Goal: Information Seeking & Learning: Learn about a topic

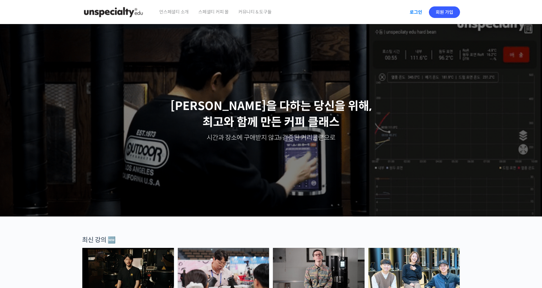
click at [414, 14] on link "로그인" at bounding box center [416, 12] width 20 height 15
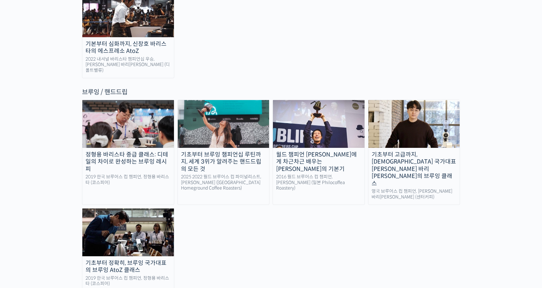
scroll to position [1026, 0]
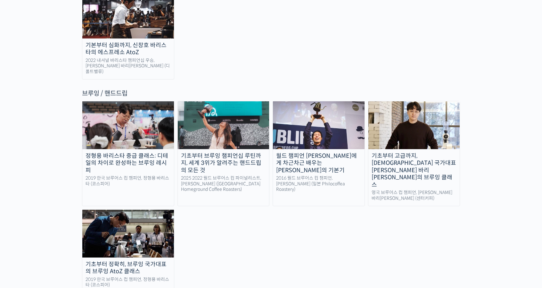
click at [213, 101] on img at bounding box center [224, 124] width 92 height 47
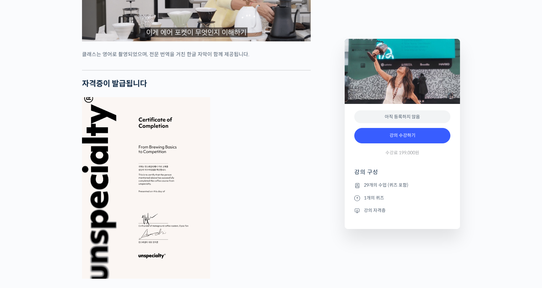
scroll to position [2372, 0]
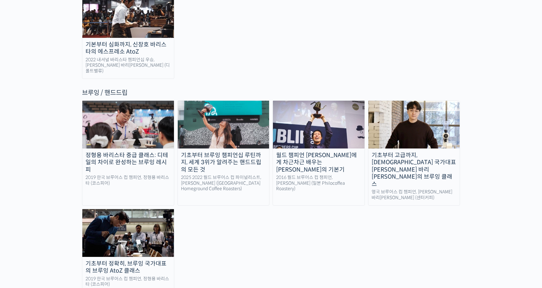
click at [122, 101] on img at bounding box center [128, 124] width 92 height 47
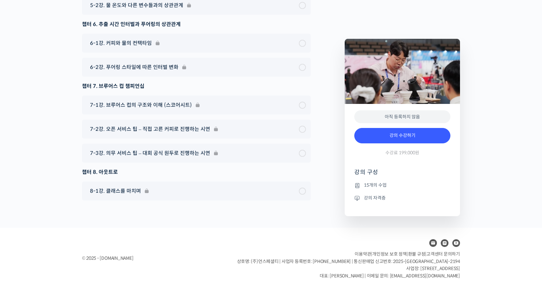
scroll to position [2192, 0]
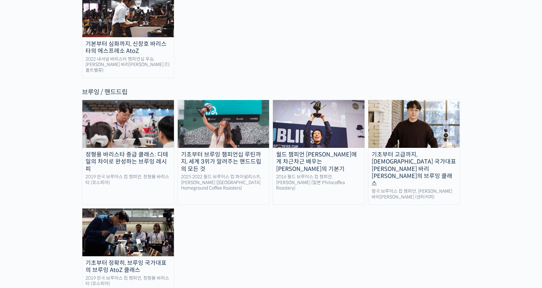
click at [246, 100] on img at bounding box center [224, 123] width 92 height 47
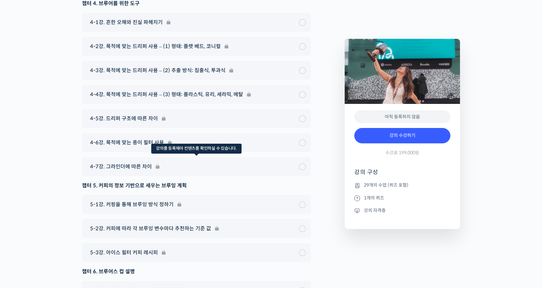
scroll to position [3514, 0]
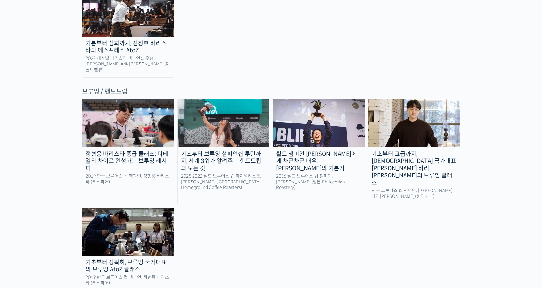
click at [312, 99] on img at bounding box center [319, 122] width 92 height 47
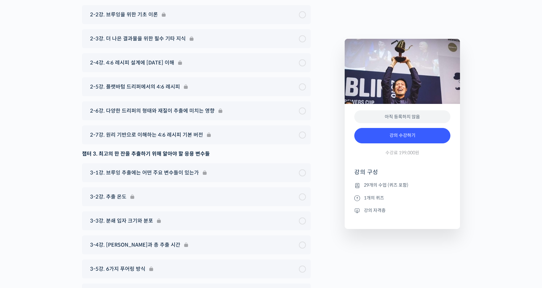
scroll to position [3046, 0]
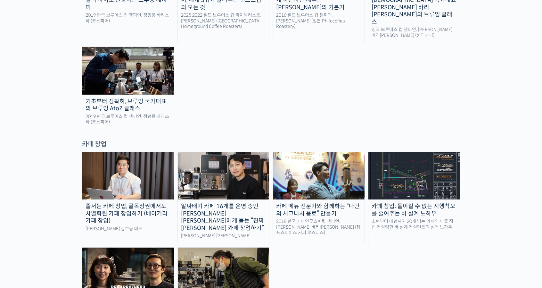
scroll to position [1125, 0]
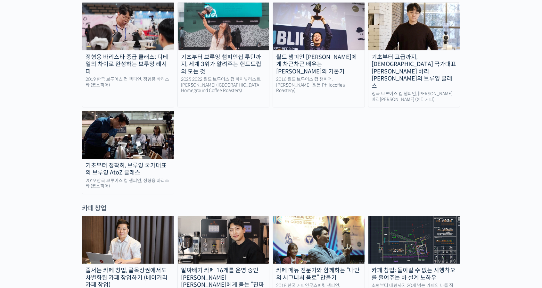
click at [134, 111] on img at bounding box center [128, 134] width 92 height 47
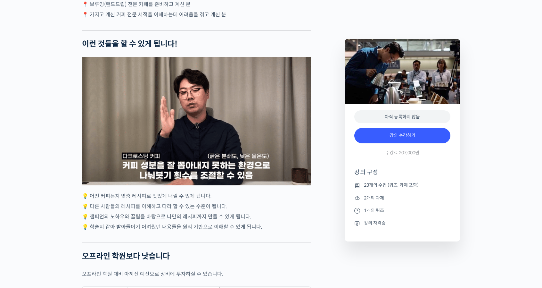
scroll to position [1731, 0]
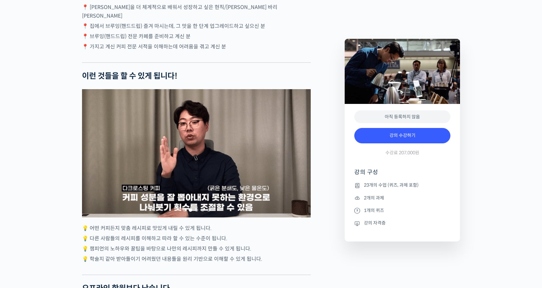
click at [177, 147] on div "2 / 5" at bounding box center [196, 153] width 229 height 128
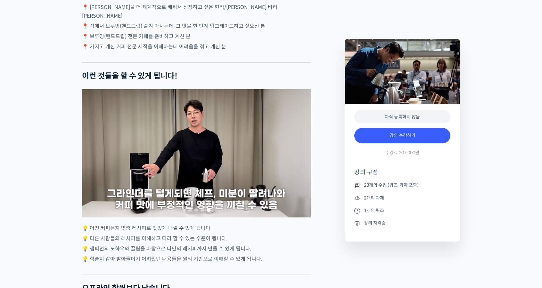
drag, startPoint x: 262, startPoint y: 189, endPoint x: 225, endPoint y: 179, distance: 37.9
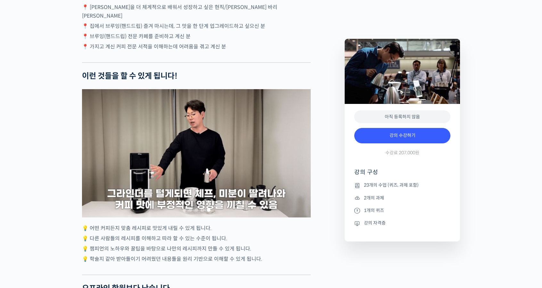
drag, startPoint x: 225, startPoint y: 179, endPoint x: 278, endPoint y: 258, distance: 95.0
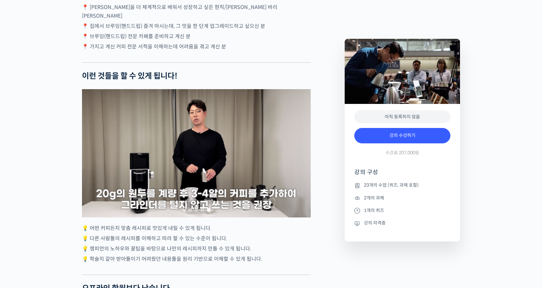
click at [278, 253] on p "💡 챔피언의 노하우와 꿀팁을 바탕으로 나만의 레시피까지 만들 수 있게 됩니다." at bounding box center [196, 248] width 229 height 9
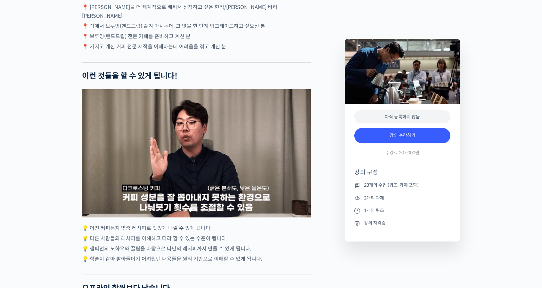
click at [197, 212] on span "Go to slide 3" at bounding box center [197, 210] width 4 height 4
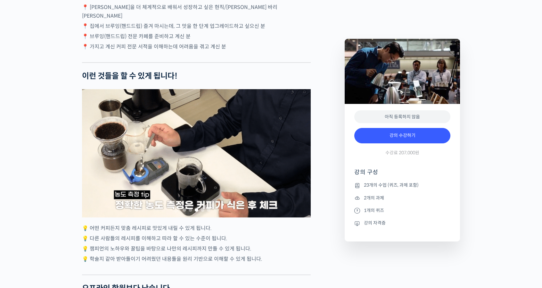
click at [202, 212] on span "Go to slide 4" at bounding box center [203, 210] width 4 height 4
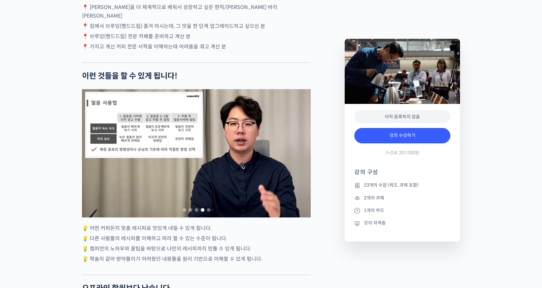
click at [203, 212] on span "Go to slide 4" at bounding box center [203, 210] width 4 height 4
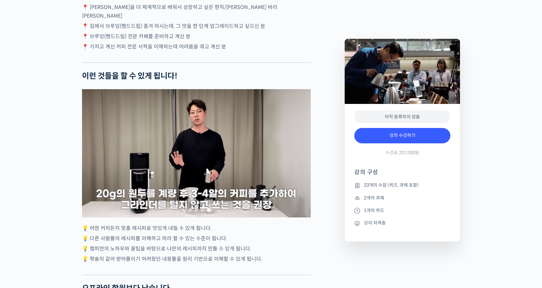
click at [203, 212] on span "Go to slide 4" at bounding box center [203, 210] width 4 height 4
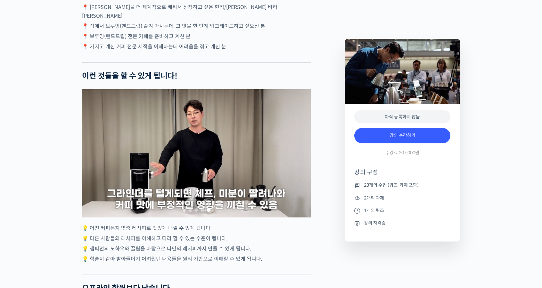
click at [203, 212] on span "Go to slide 4" at bounding box center [203, 210] width 4 height 4
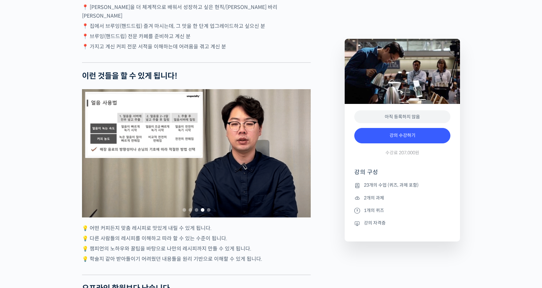
click at [203, 212] on span "Go to slide 4" at bounding box center [203, 210] width 4 height 4
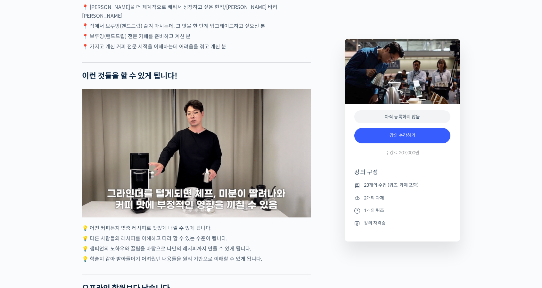
click at [203, 212] on span "Go to slide 4" at bounding box center [203, 210] width 4 height 4
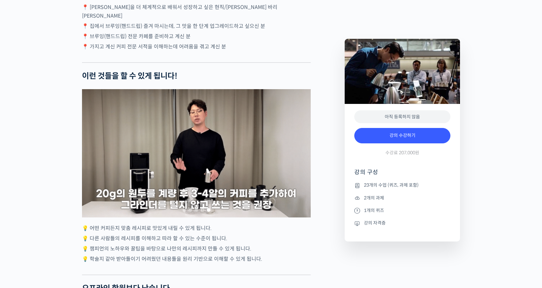
click at [203, 212] on span "Go to slide 4" at bounding box center [203, 210] width 4 height 4
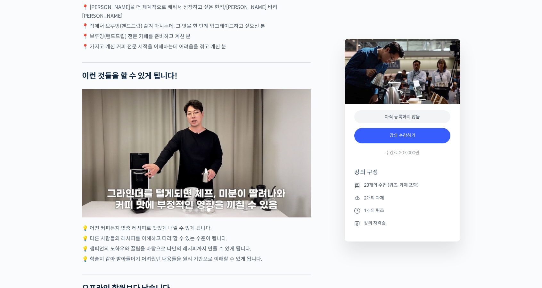
click at [203, 212] on span "Go to slide 4" at bounding box center [203, 210] width 4 height 4
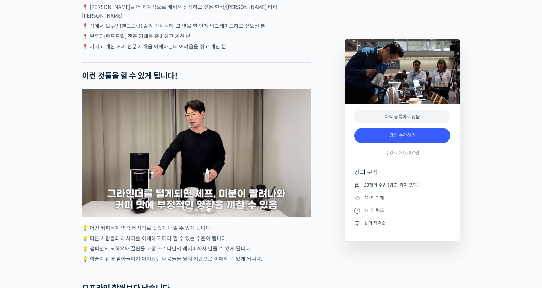
click at [203, 212] on span "Go to slide 4" at bounding box center [203, 210] width 4 height 4
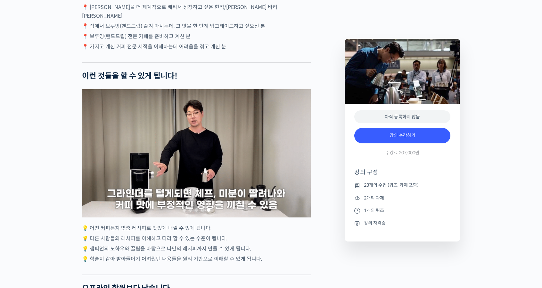
click at [203, 212] on span "Go to slide 4" at bounding box center [203, 210] width 4 height 4
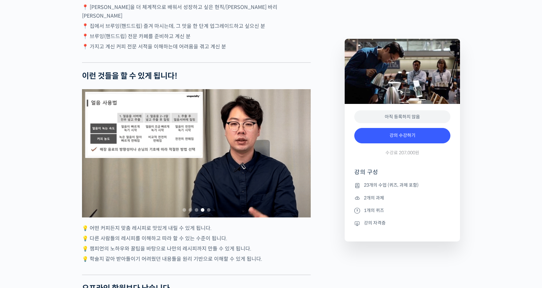
click at [203, 212] on span "Go to slide 4" at bounding box center [203, 210] width 4 height 4
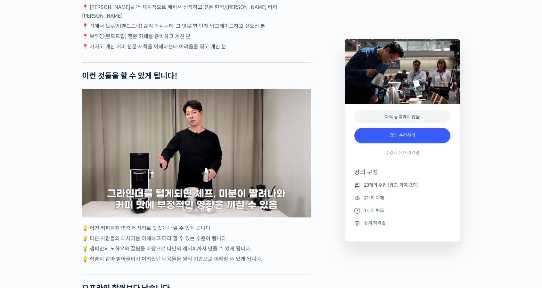
click at [209, 214] on div at bounding box center [196, 209] width 229 height 9
click at [207, 213] on div at bounding box center [196, 209] width 229 height 9
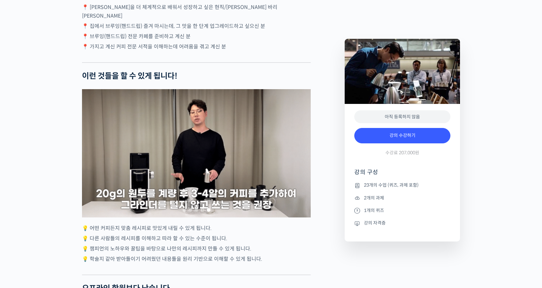
click at [209, 212] on span "Go to slide 5" at bounding box center [209, 210] width 4 height 4
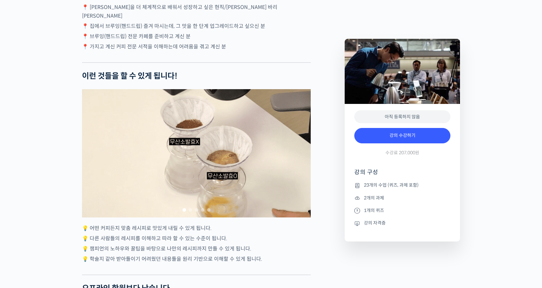
click at [209, 212] on span "Go to slide 5" at bounding box center [209, 210] width 4 height 4
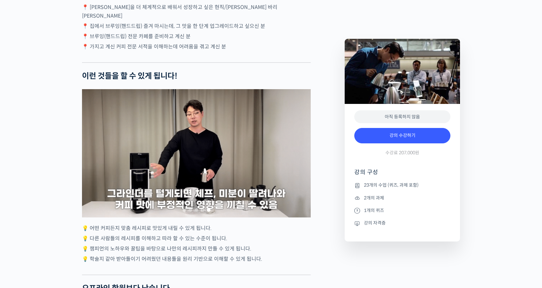
click at [209, 212] on span "Go to slide 5" at bounding box center [209, 210] width 4 height 4
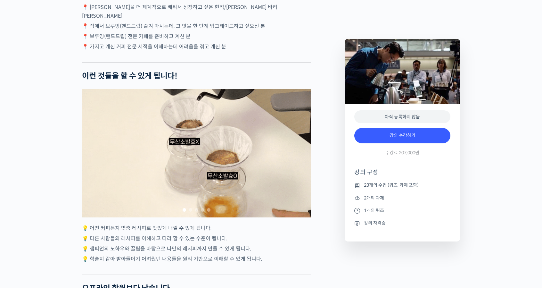
click at [209, 212] on span "Go to slide 5" at bounding box center [209, 210] width 4 height 4
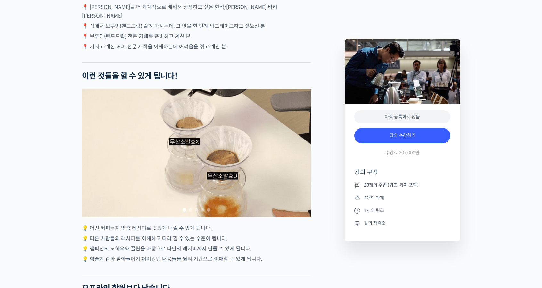
click at [185, 212] on span "Go to slide 1" at bounding box center [185, 210] width 4 height 4
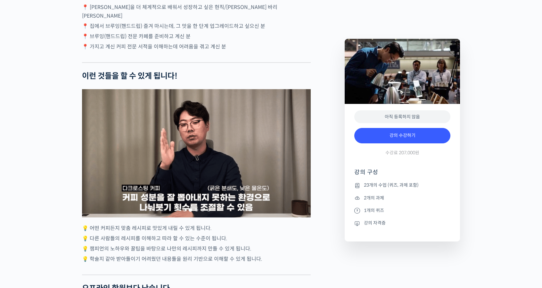
click at [185, 212] on span "Go to slide 1" at bounding box center [185, 210] width 4 height 4
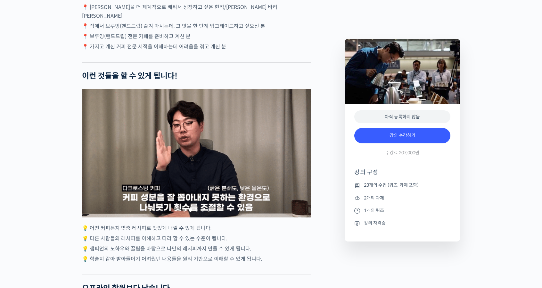
click at [197, 212] on span "Go to slide 3" at bounding box center [197, 210] width 4 height 4
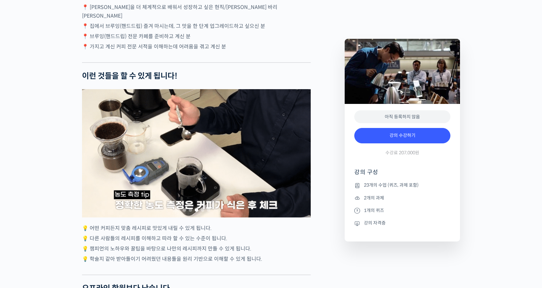
click at [203, 212] on span "Go to slide 4" at bounding box center [203, 210] width 4 height 4
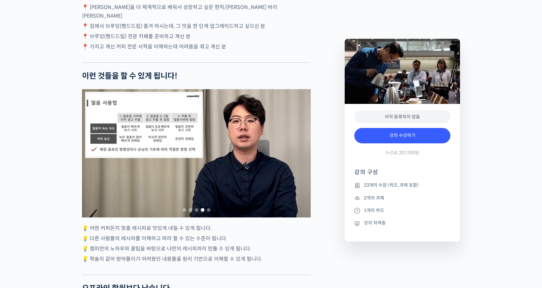
click at [210, 212] on span "Go to slide 5" at bounding box center [209, 210] width 4 height 4
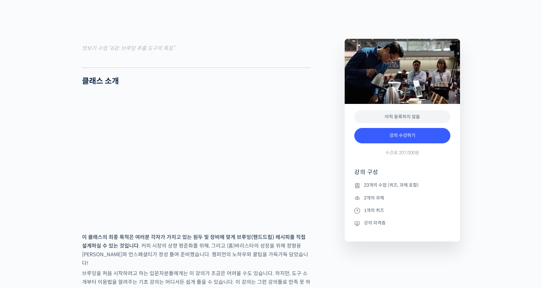
scroll to position [673, 0]
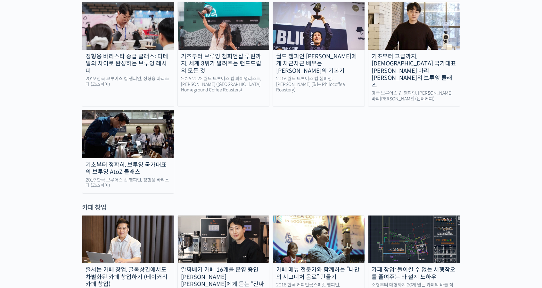
scroll to position [997, 0]
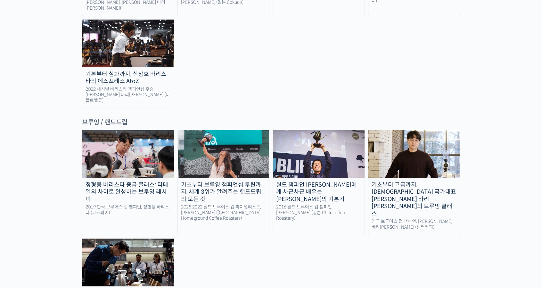
click at [221, 130] on img at bounding box center [224, 153] width 92 height 47
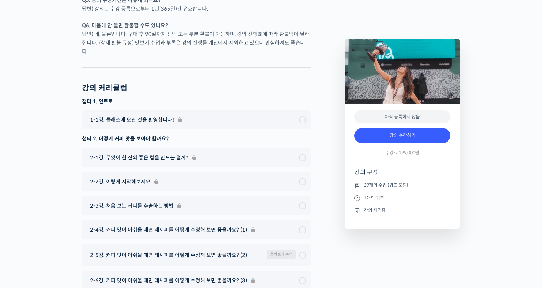
scroll to position [3206, 0]
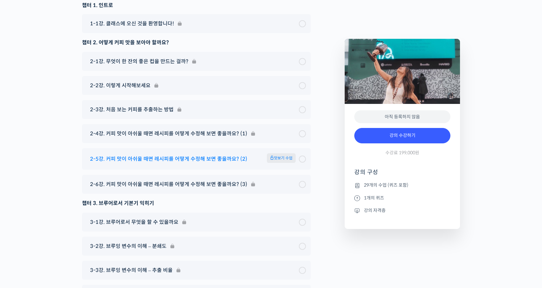
click at [281, 153] on span "맛보기 수업" at bounding box center [281, 158] width 29 height 10
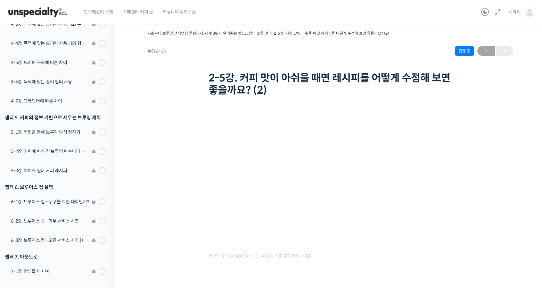
scroll to position [491, 0]
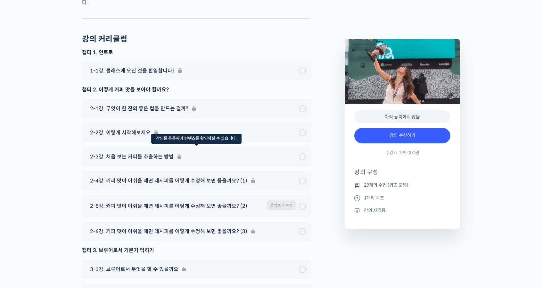
scroll to position [3181, 0]
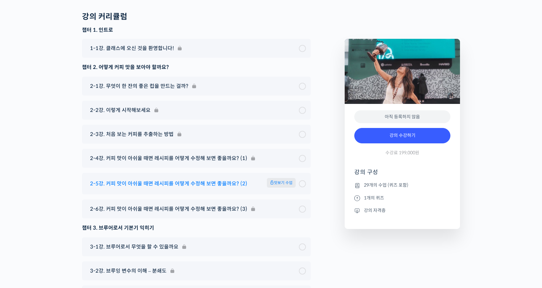
click at [288, 178] on span "맛보기 수업" at bounding box center [281, 183] width 29 height 10
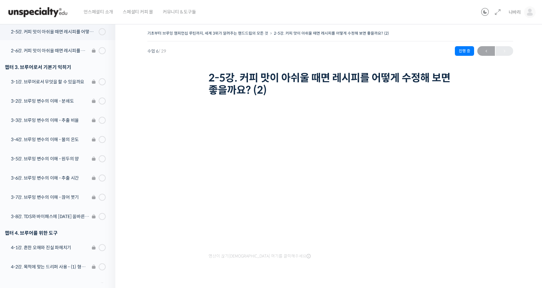
scroll to position [203, 0]
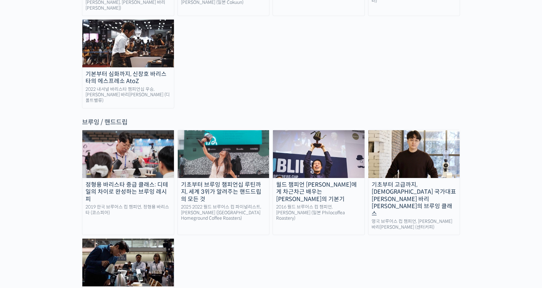
click at [123, 130] on img at bounding box center [128, 153] width 92 height 47
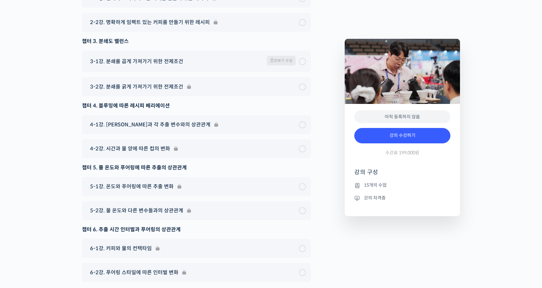
scroll to position [1891, 0]
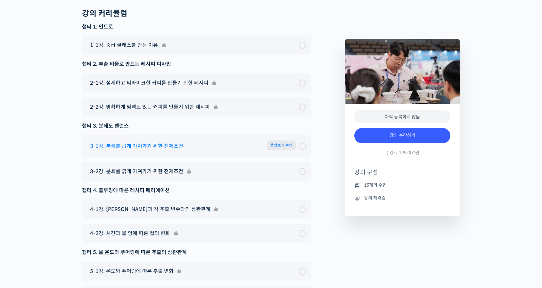
click at [280, 150] on span "맛보기 수업" at bounding box center [281, 145] width 29 height 10
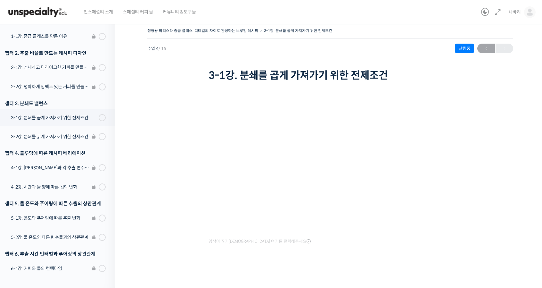
scroll to position [52, 0]
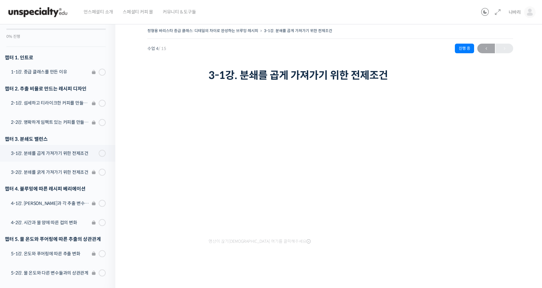
click at [474, 266] on div "정형용 바리스타 중급 클래스: 디테일의 차이로 완성하는 브루잉 레시피 3-1강. 분쇄를 곱게 가져가기 위한 전제조건 수업 4 / 15 진행 중…" at bounding box center [330, 150] width 366 height 249
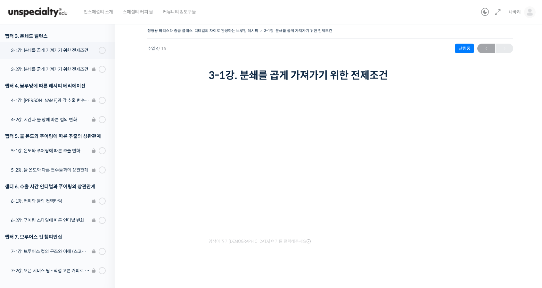
scroll to position [212, 0]
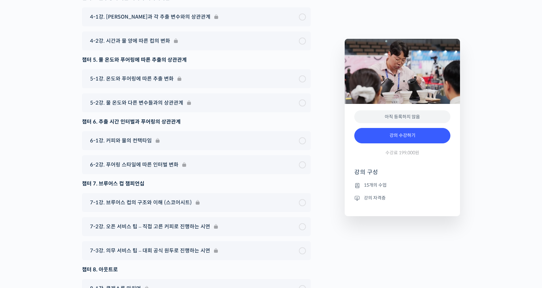
scroll to position [2192, 0]
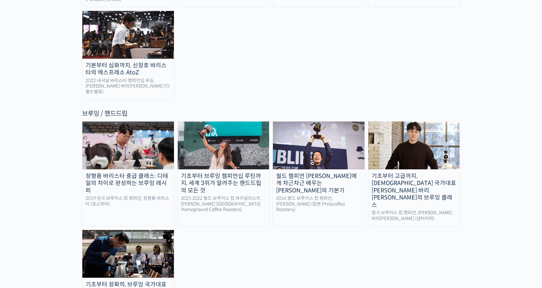
click at [428, 122] on img at bounding box center [415, 145] width 92 height 47
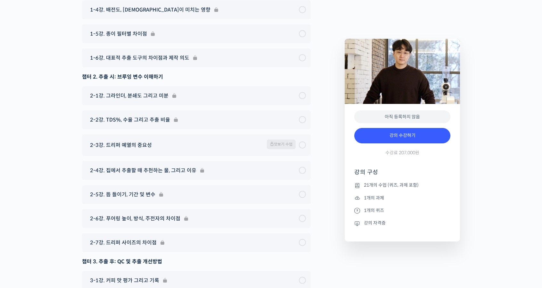
scroll to position [3159, 0]
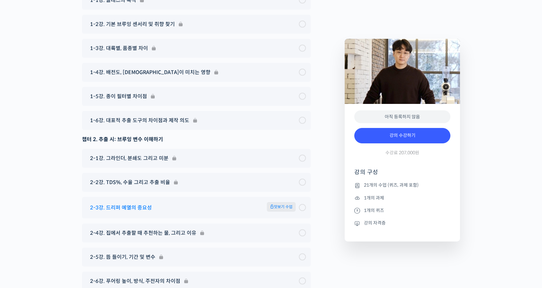
click at [289, 202] on span "맛보기 수업" at bounding box center [281, 207] width 29 height 10
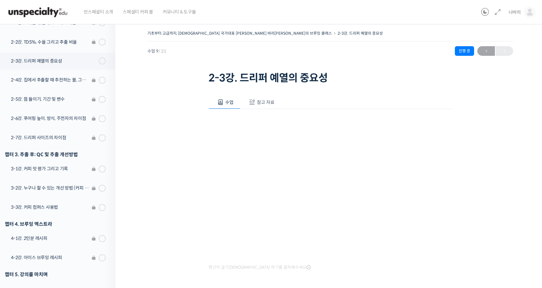
click at [268, 103] on span "참고 자료" at bounding box center [266, 102] width 18 height 6
click at [240, 124] on link "PPT 수업 자료 (클릭하시면 새 창에서 열립니다)" at bounding box center [262, 123] width 102 height 7
click at [228, 103] on span "수업" at bounding box center [232, 102] width 8 height 6
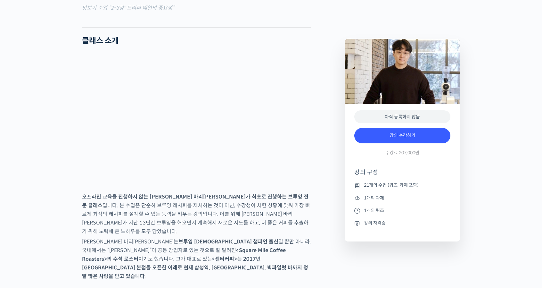
scroll to position [755, 0]
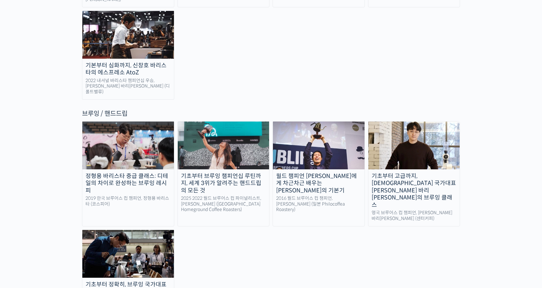
click at [122, 122] on img at bounding box center [128, 145] width 92 height 47
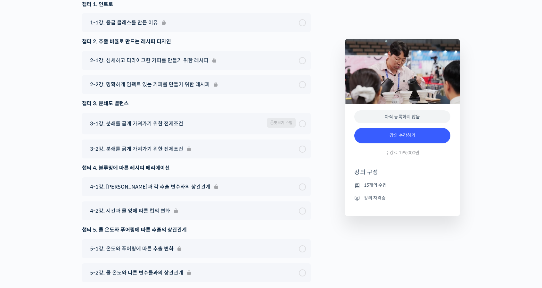
scroll to position [1924, 0]
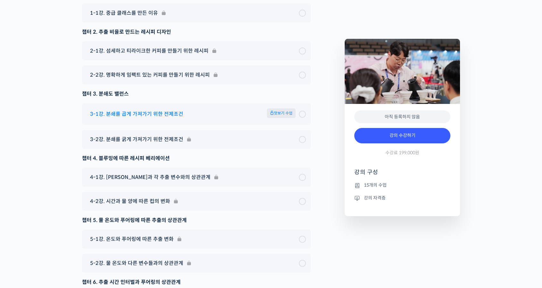
click at [286, 120] on span "맛보기 수업" at bounding box center [281, 113] width 29 height 11
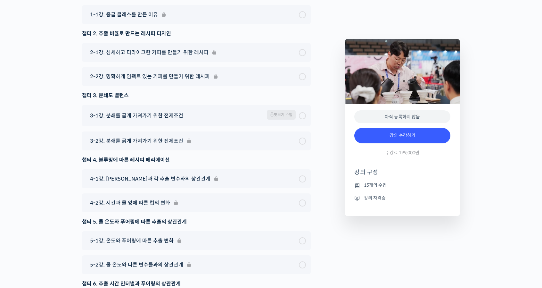
scroll to position [1860, 0]
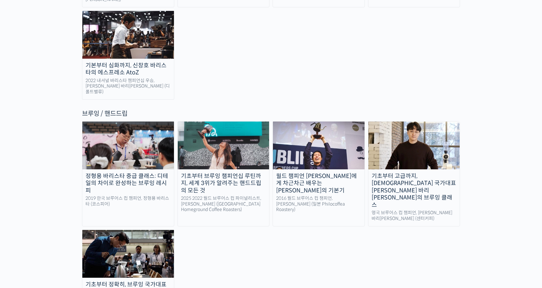
click at [323, 122] on img at bounding box center [319, 145] width 92 height 47
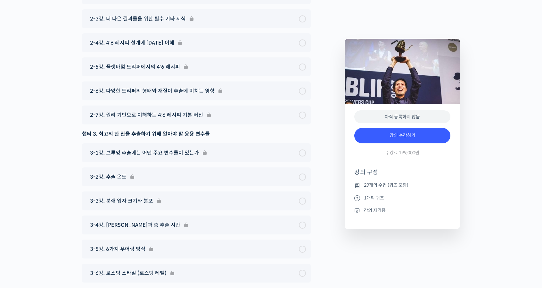
scroll to position [2917, 0]
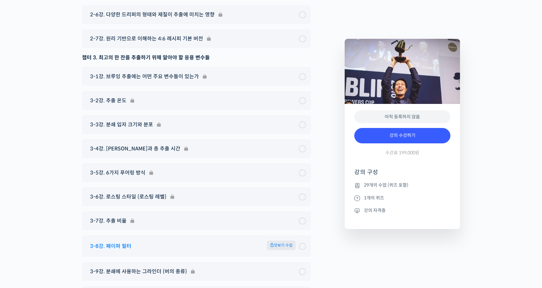
click at [292, 240] on span "맛보기 수업" at bounding box center [281, 245] width 29 height 10
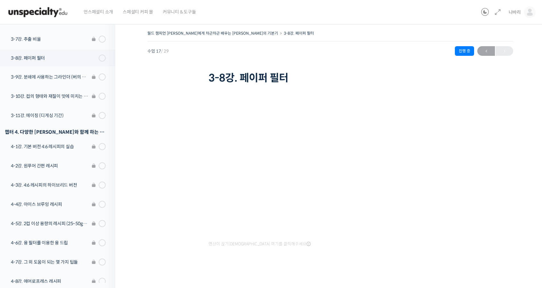
scroll to position [428, 0]
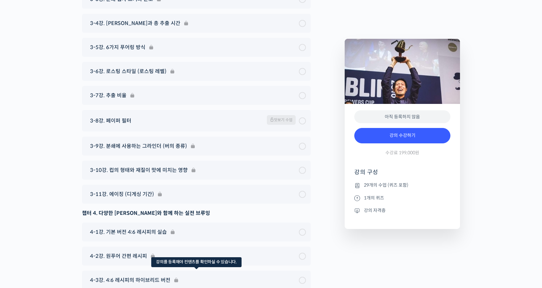
scroll to position [3174, 0]
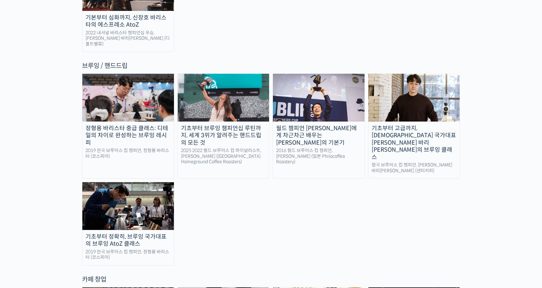
click at [128, 182] on img at bounding box center [128, 205] width 92 height 47
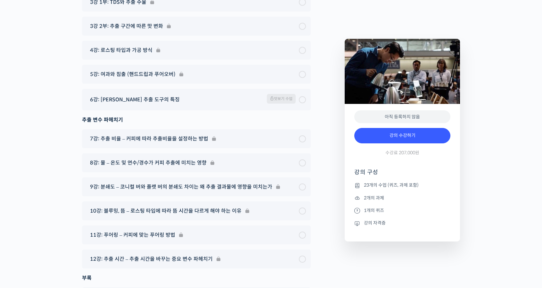
scroll to position [3655, 0]
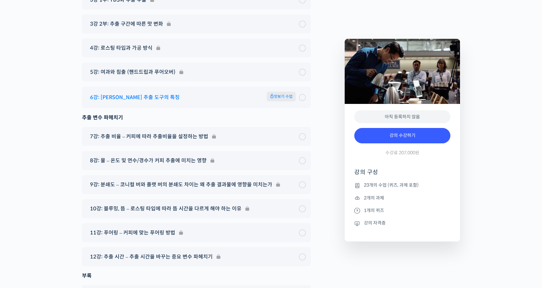
click at [280, 92] on span "맛보기 수업" at bounding box center [281, 97] width 29 height 10
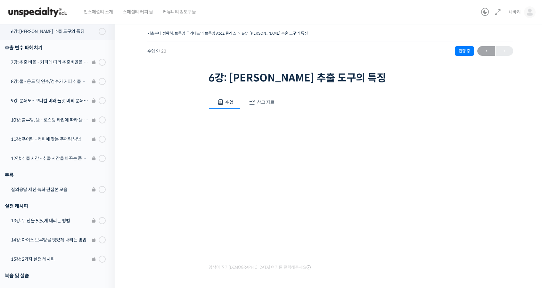
scroll to position [260, 0]
click at [257, 101] on span "참고 자료" at bounding box center [266, 102] width 18 height 6
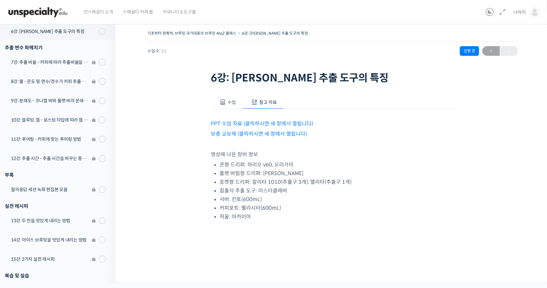
click at [252, 121] on link "PPT 수업 자료 (클릭하시면 새 창에서 열립니다)" at bounding box center [262, 123] width 102 height 7
click at [233, 136] on link "보충 교보재 (클릭하시면 새 창에서 열립니다)" at bounding box center [259, 133] width 96 height 7
